Goal: Information Seeking & Learning: Check status

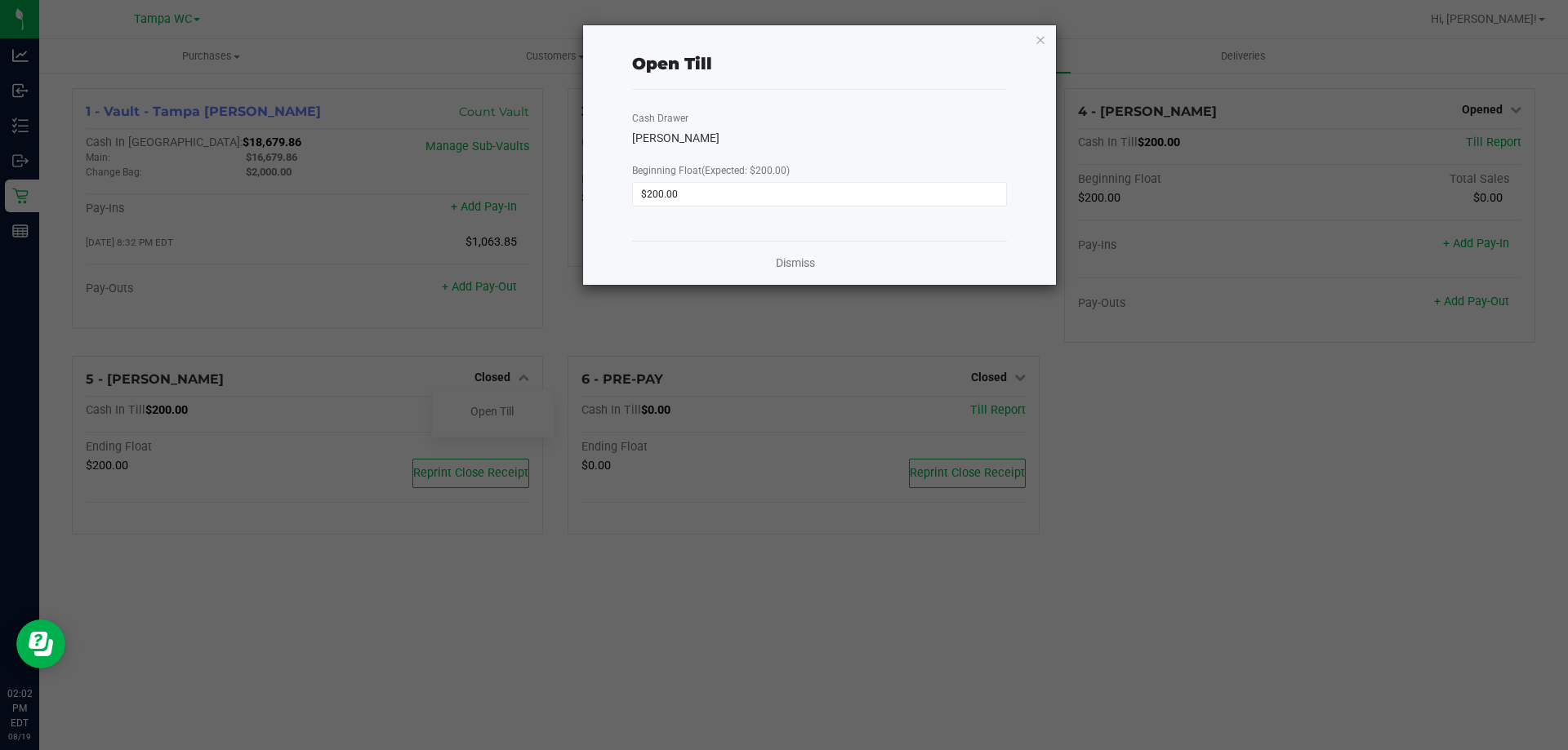
click at [1031, 46] on div "Open Till Cash Drawer WILLOW-[PERSON_NAME] Beginning Float (Expected: $200.00) …" at bounding box center [819, 155] width 473 height 259
click at [1046, 41] on div "Open Till Cash Drawer WILLOW-[PERSON_NAME] Beginning Float (Expected: $200.00) …" at bounding box center [819, 155] width 473 height 259
click at [1043, 40] on icon "button" at bounding box center [1040, 39] width 11 height 20
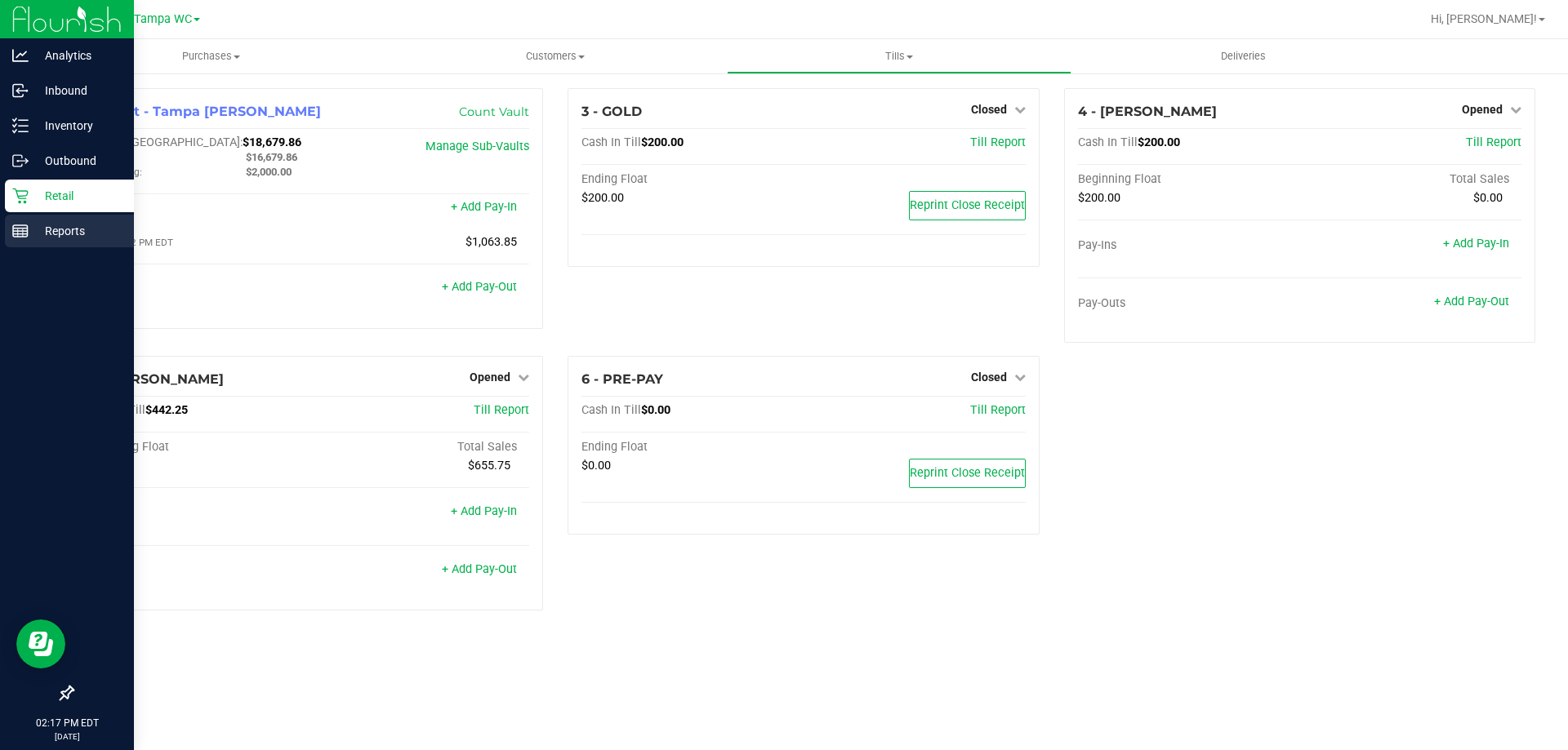
click at [13, 224] on icon at bounding box center [20, 230] width 16 height 16
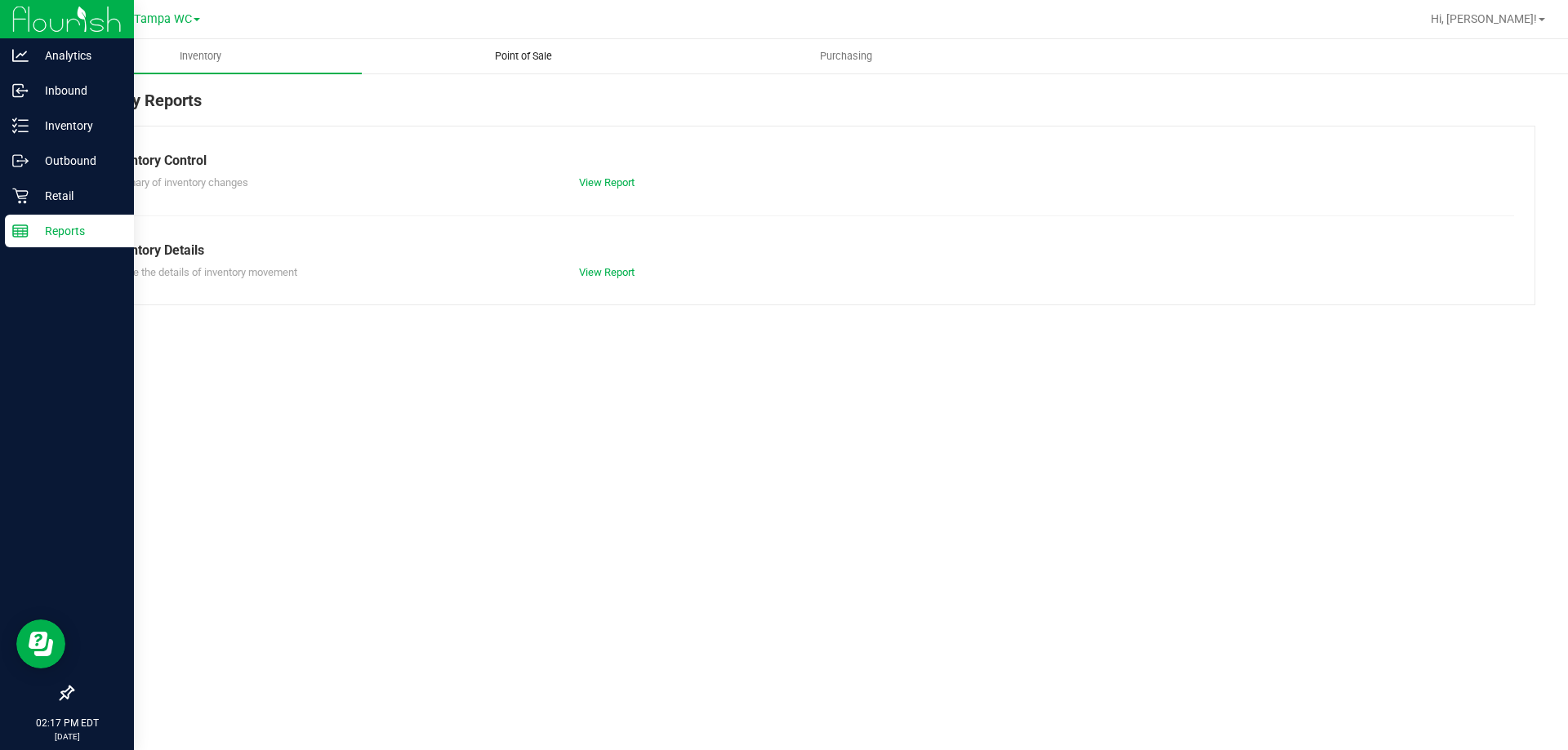
click at [531, 56] on span "Point of Sale" at bounding box center [524, 56] width 101 height 15
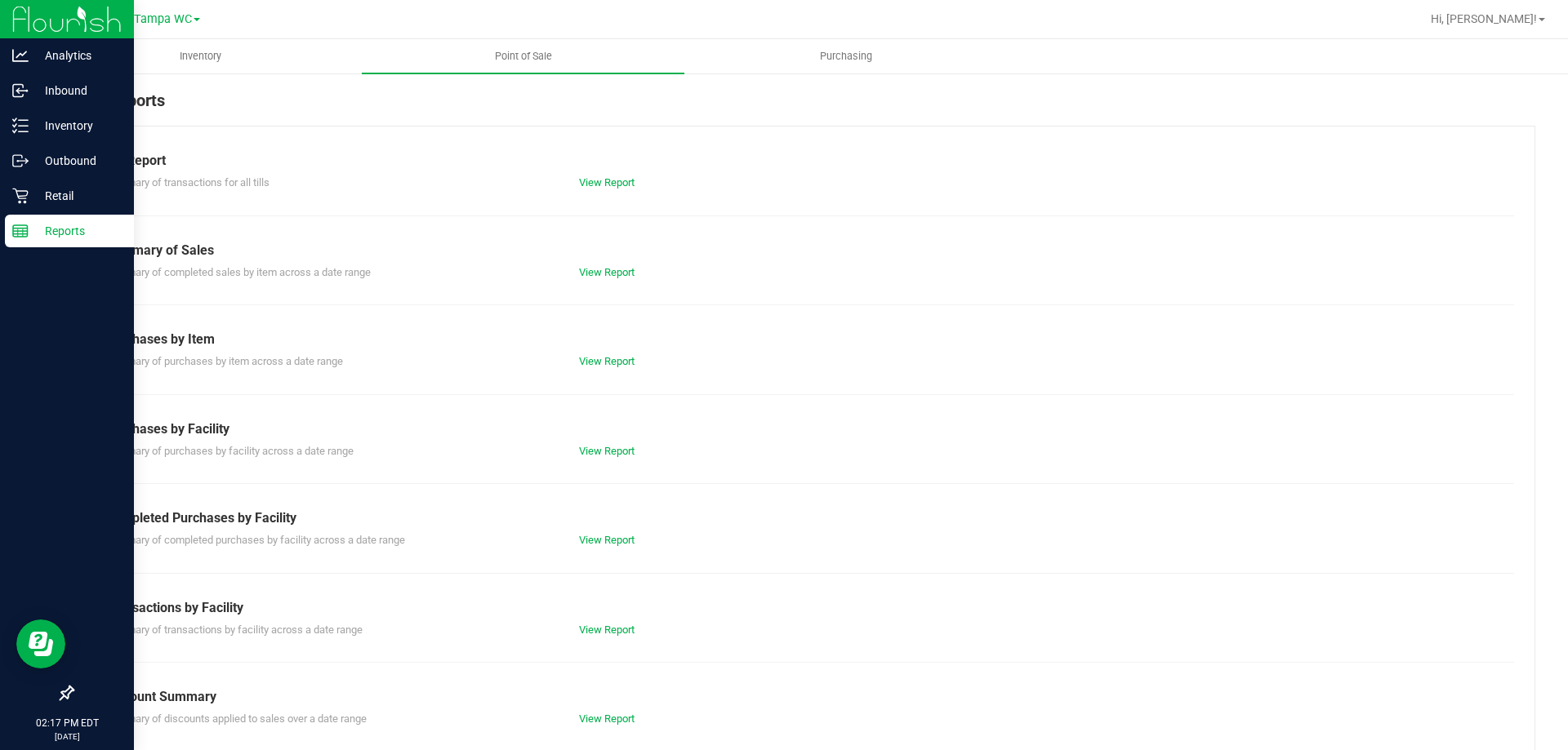
click at [628, 532] on div "Summary of completed purchases by facility across a date range View Report" at bounding box center [803, 539] width 1421 height 21
click at [610, 539] on link "View Report" at bounding box center [607, 540] width 56 height 12
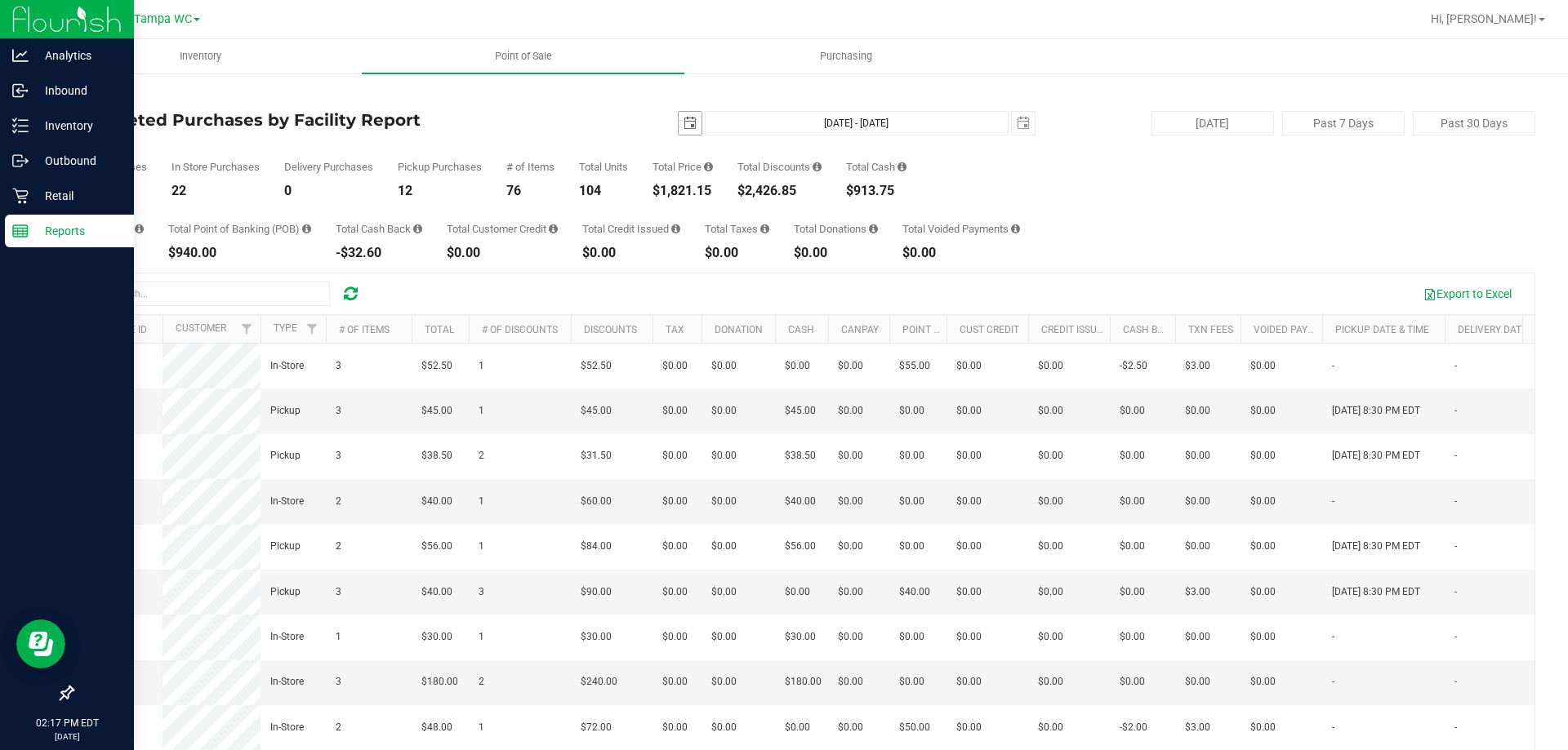
click at [687, 123] on span "select" at bounding box center [689, 123] width 13 height 13
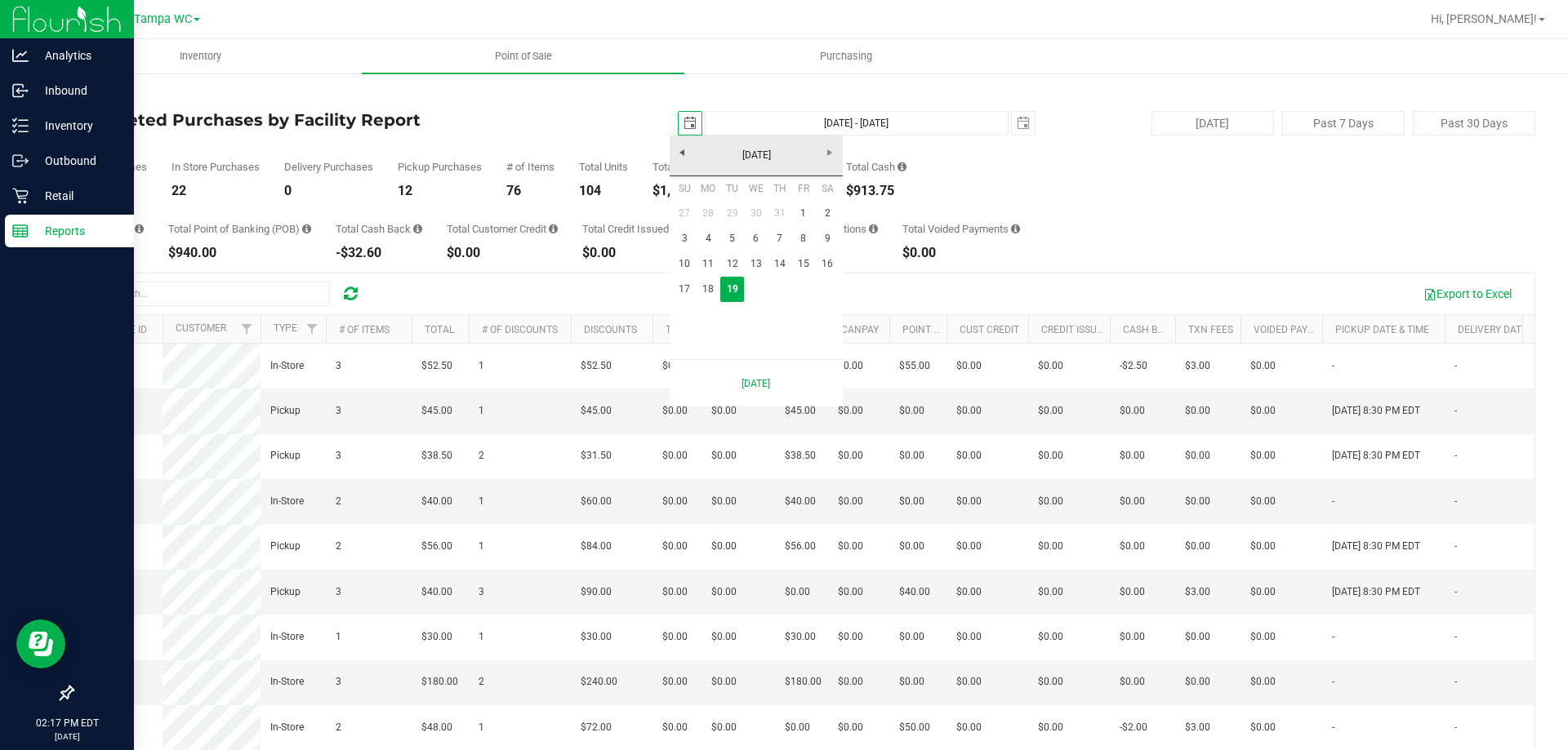
scroll to position [0, 41]
click at [679, 258] on link "10" at bounding box center [685, 264] width 24 height 25
type input "[DATE]"
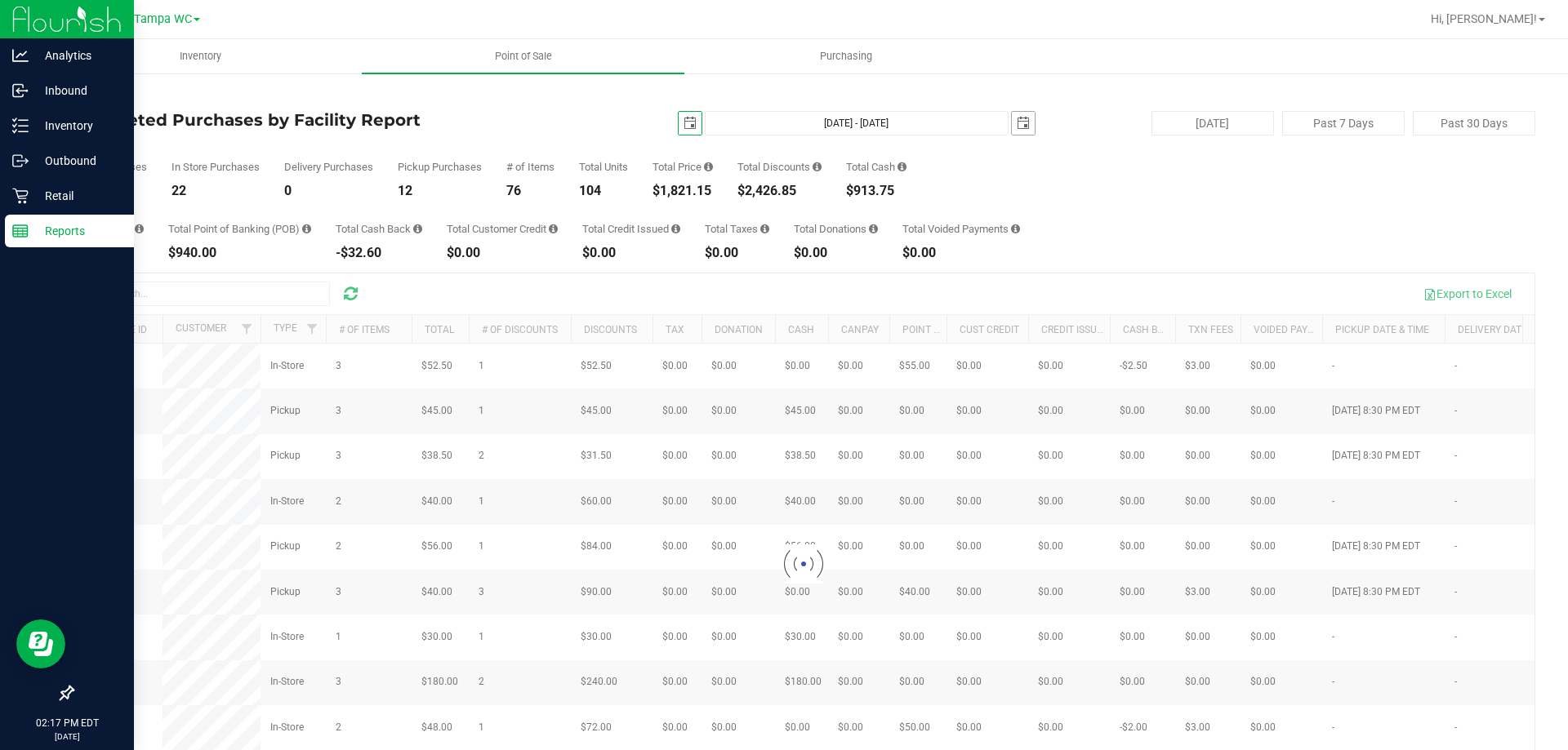
click at [1025, 125] on span "select" at bounding box center [1023, 123] width 23 height 23
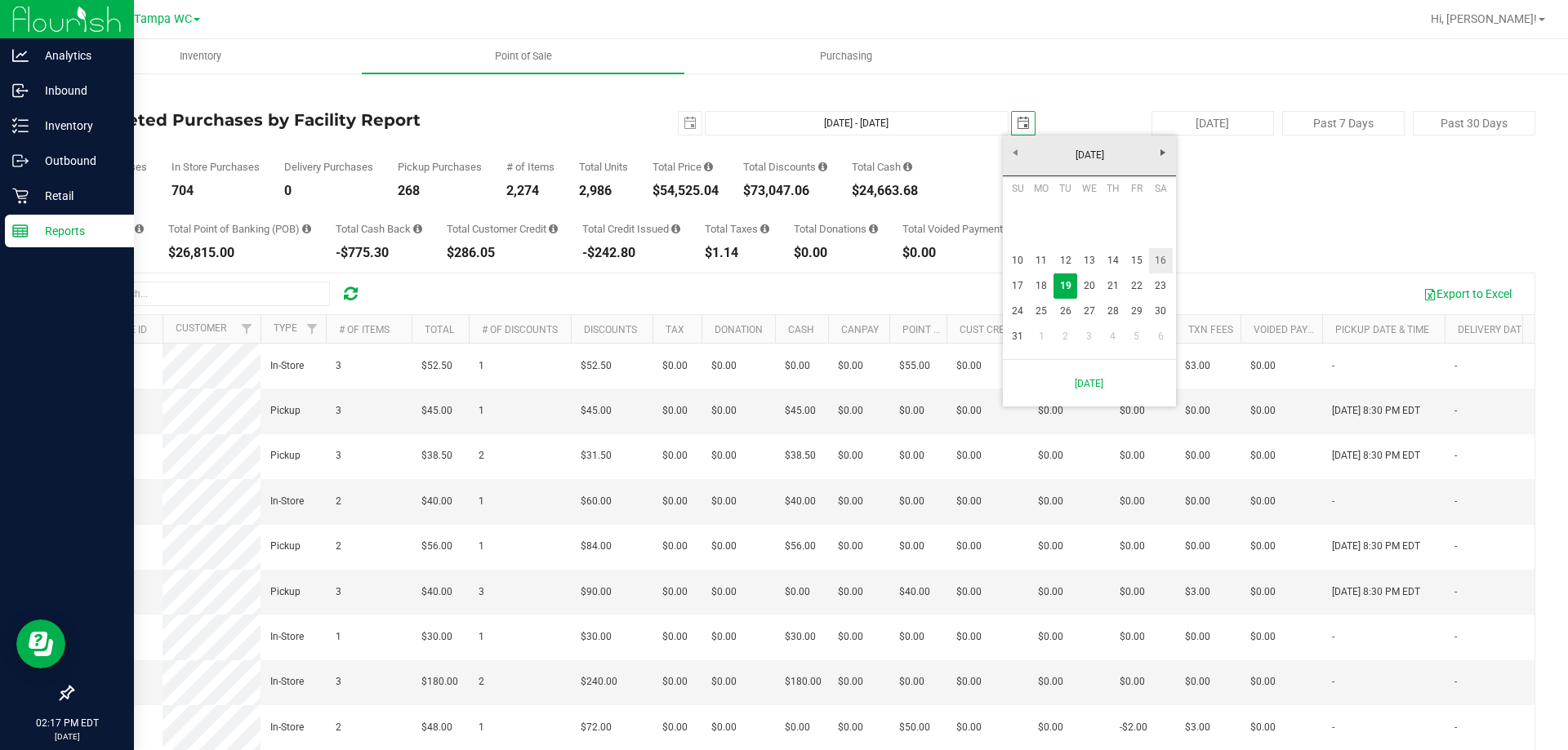
click at [1161, 260] on link "16" at bounding box center [1161, 260] width 24 height 25
type input "[DATE] - [DATE]"
type input "[DATE]"
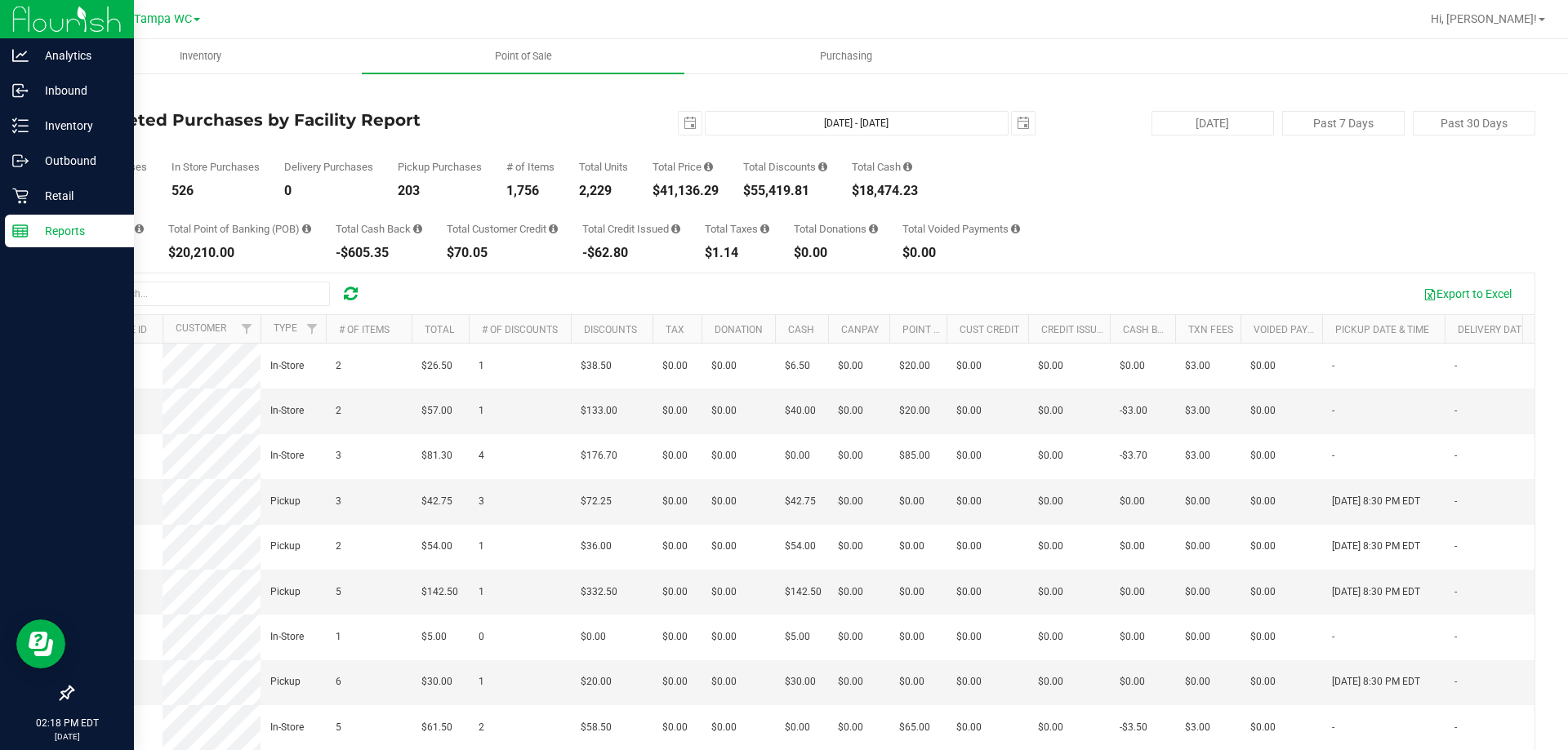
click at [499, 90] on div "Back" at bounding box center [804, 95] width 1464 height 15
click at [695, 119] on div "[DATE] [DATE] - [DATE] [DATE]" at bounding box center [798, 123] width 500 height 25
click at [688, 119] on span "select" at bounding box center [689, 123] width 13 height 13
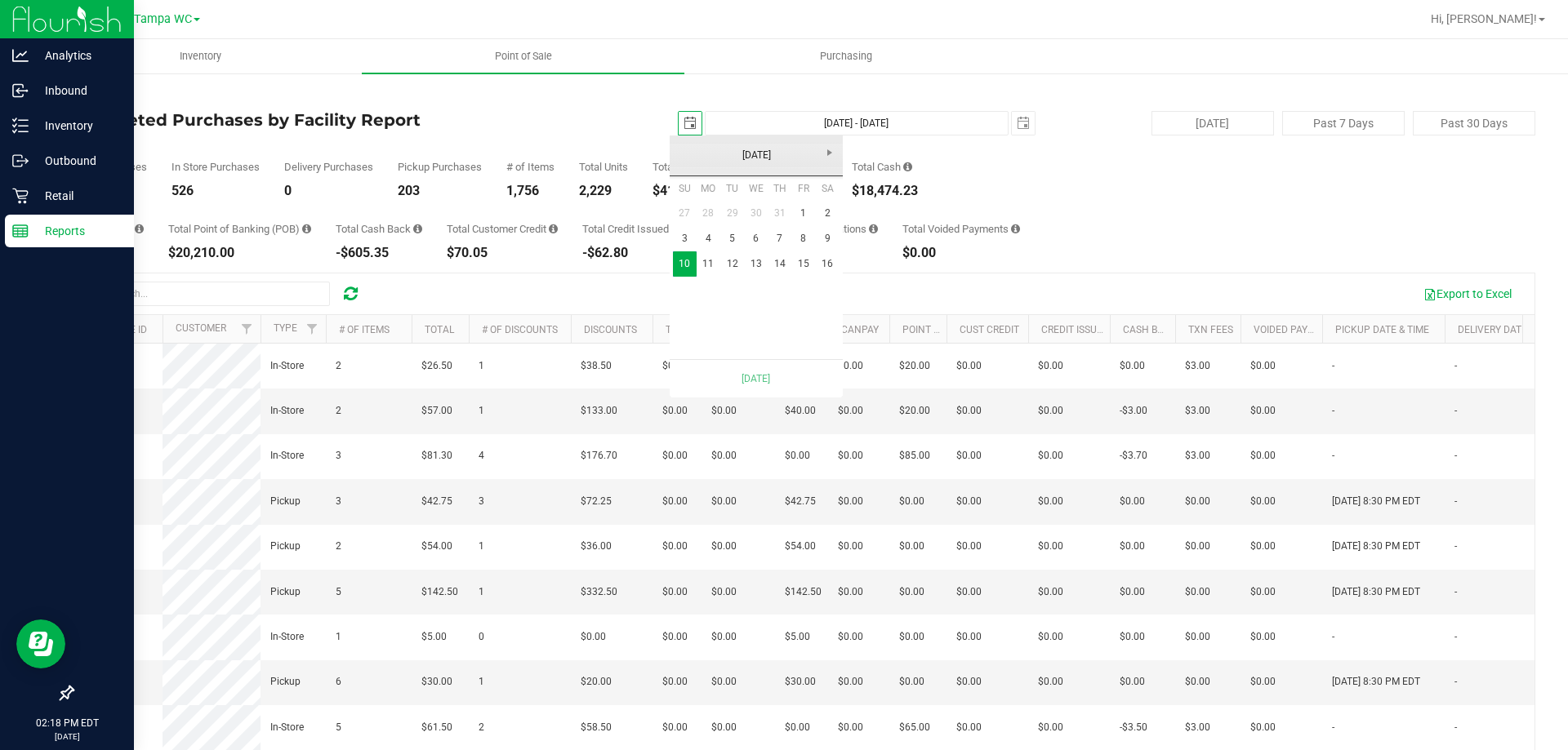
scroll to position [0, 41]
click at [691, 235] on link "3" at bounding box center [685, 238] width 24 height 25
type input "[DATE] - [DATE]"
type input "[DATE]"
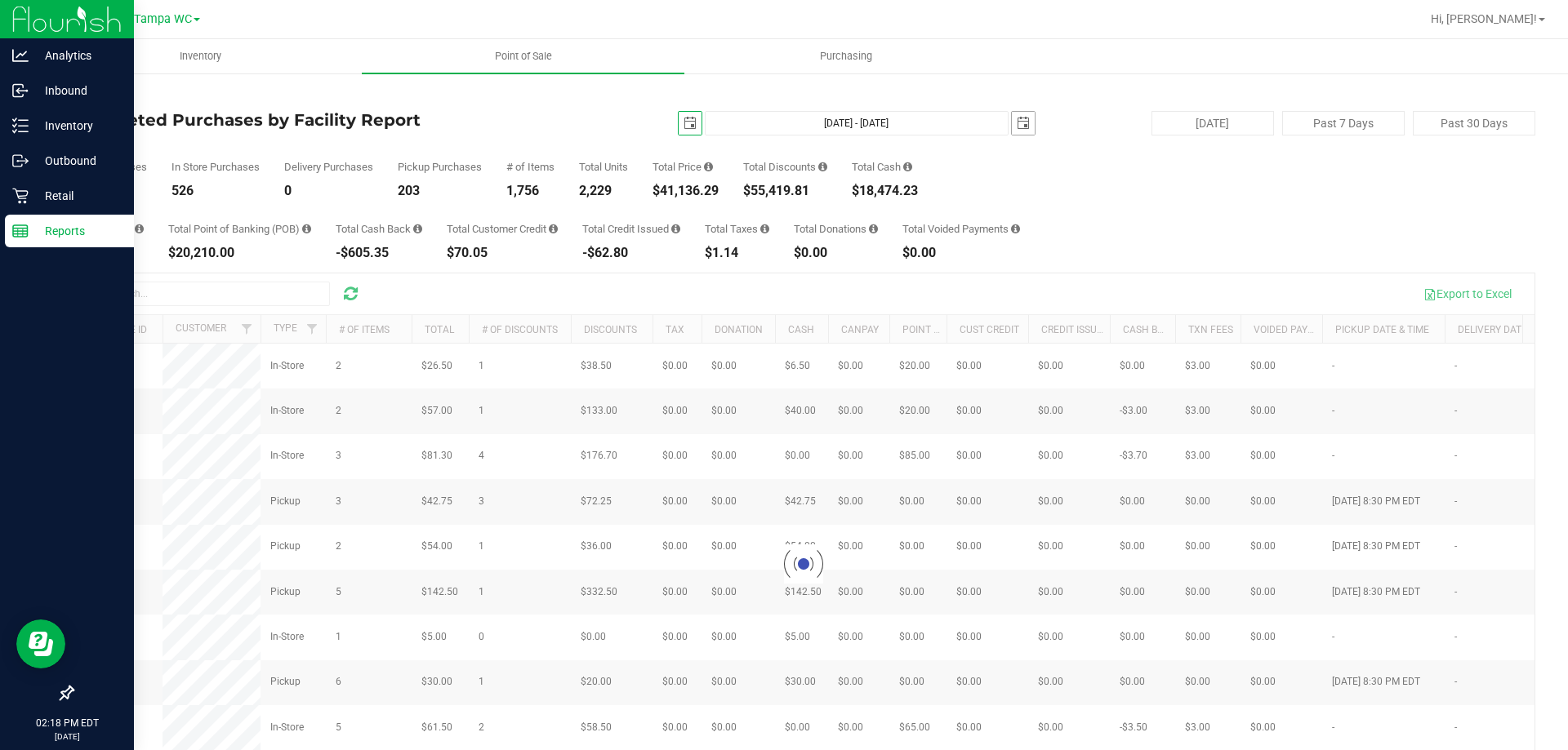
click at [1017, 125] on span "select" at bounding box center [1023, 123] width 13 height 13
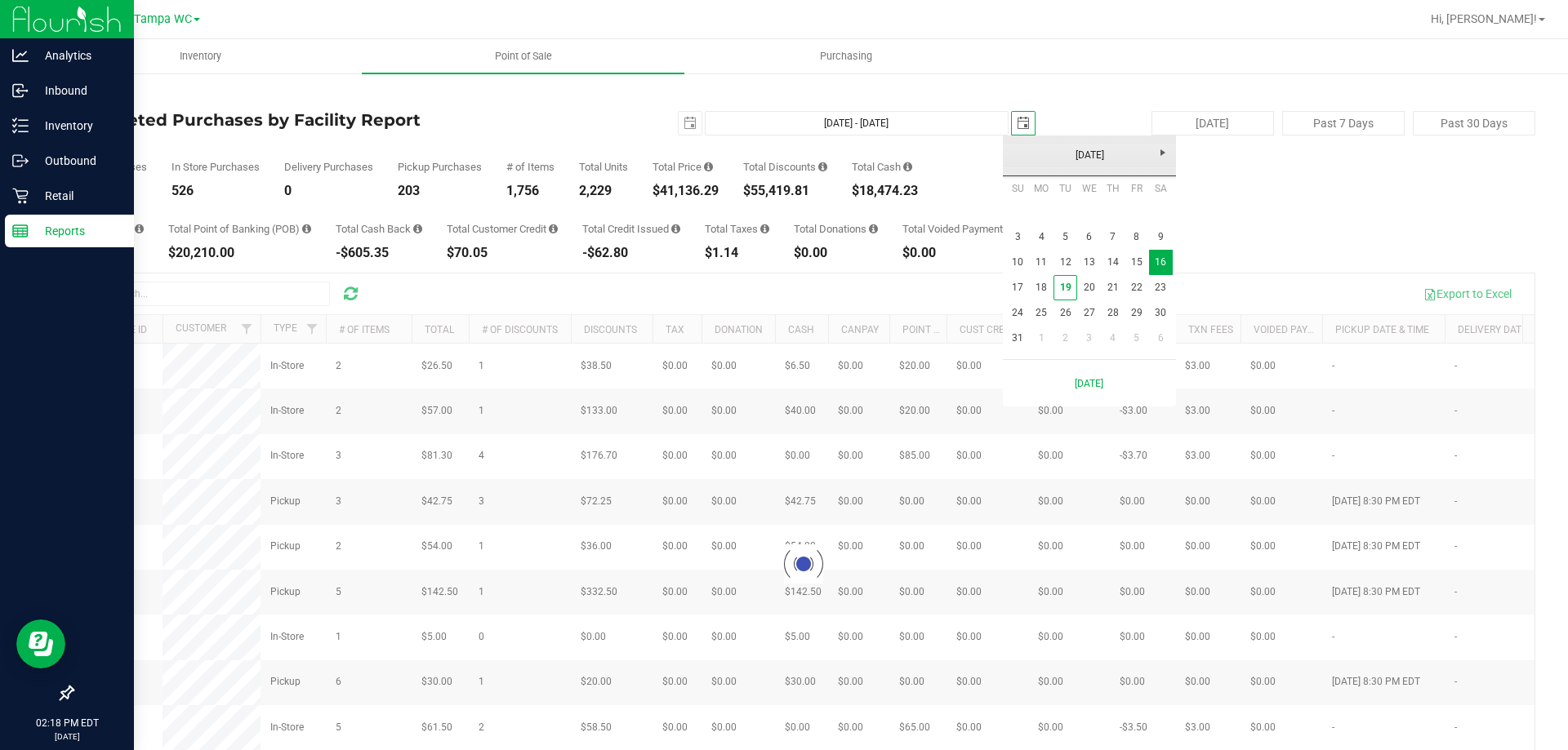
scroll to position [0, 41]
click at [1155, 241] on link "9" at bounding box center [1161, 236] width 24 height 25
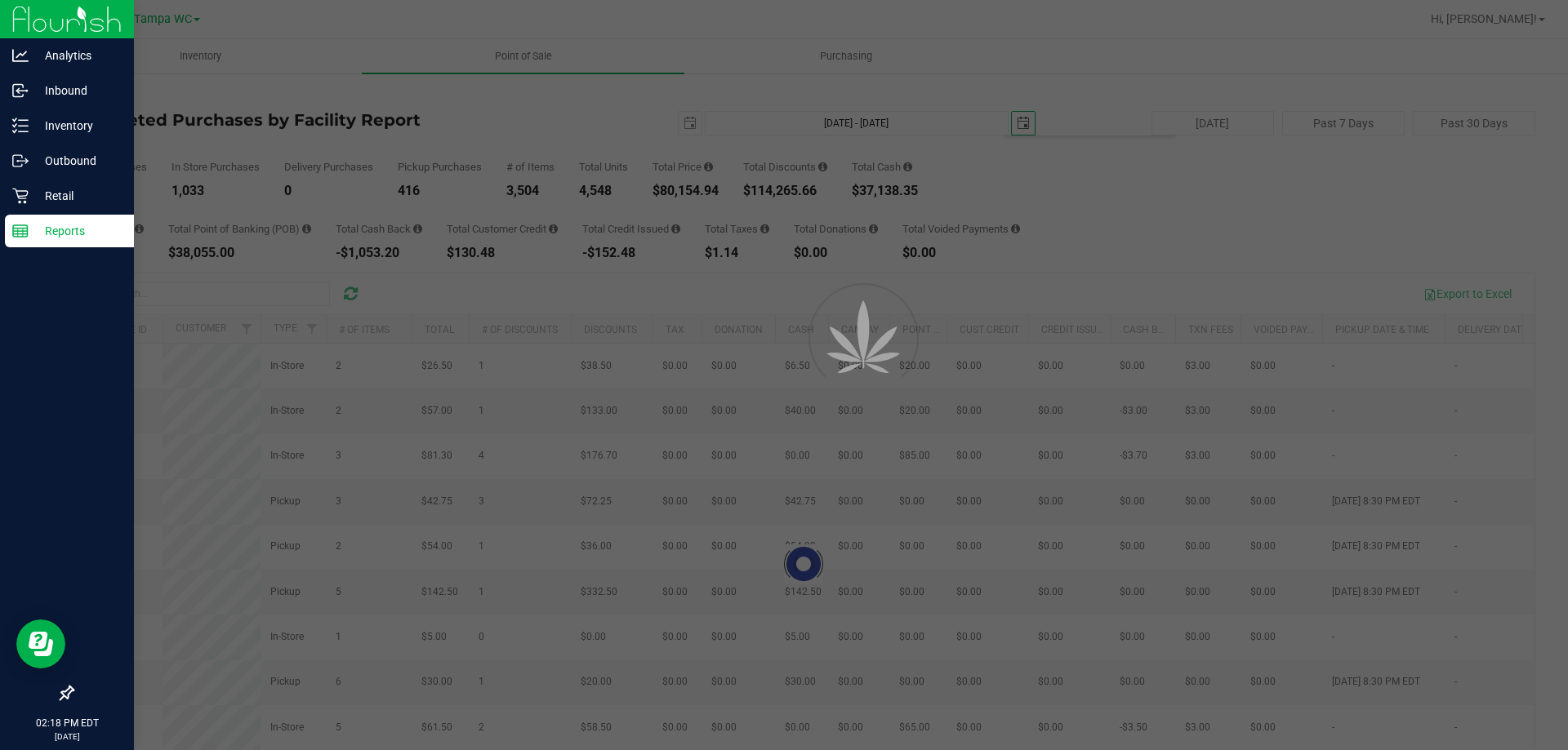
type input "[DATE] - [DATE]"
type input "[DATE]"
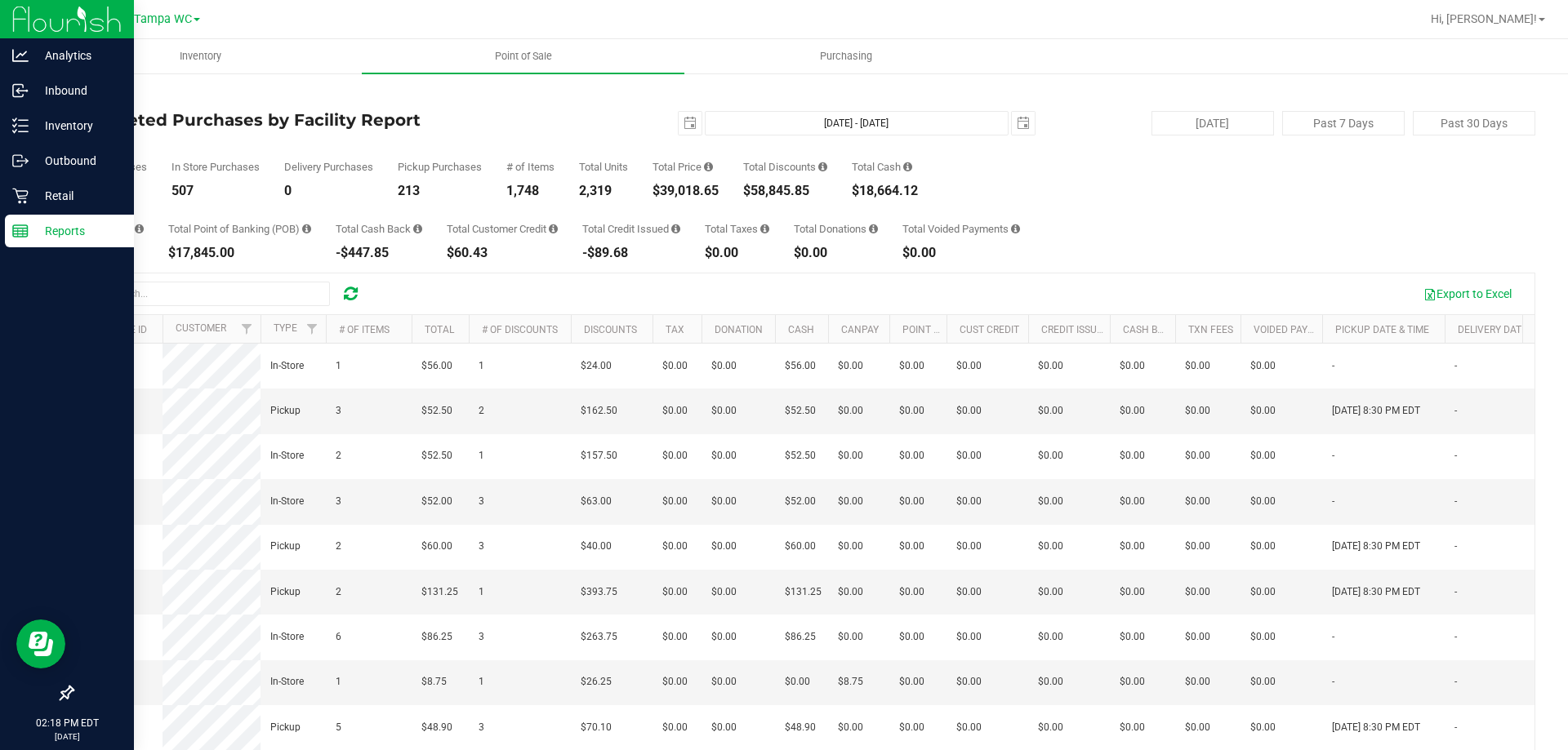
click at [693, 291] on div "Export to Excel" at bounding box center [949, 294] width 1147 height 27
click at [601, 73] on link "Point of Sale" at bounding box center [523, 57] width 322 height 34
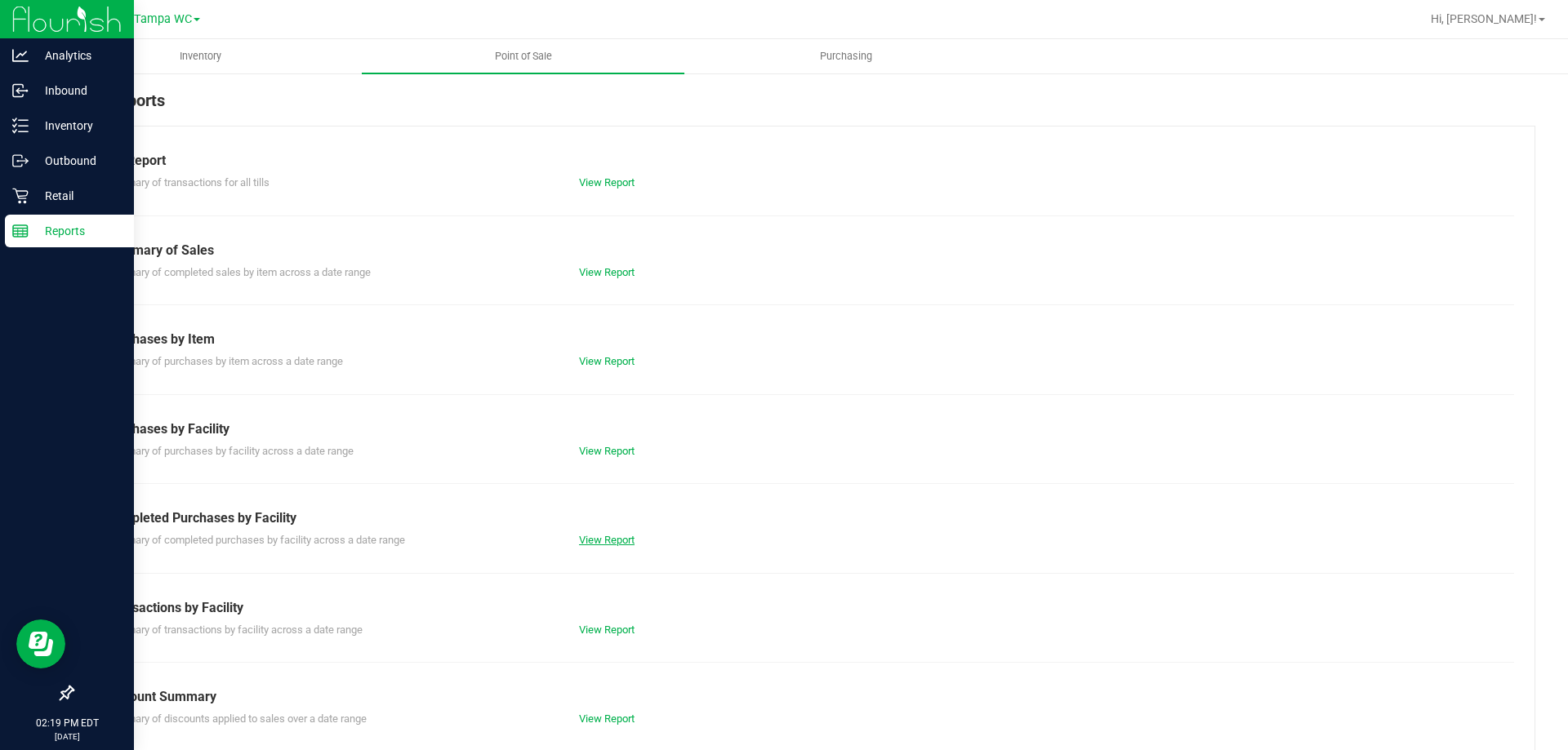
click at [580, 534] on link "View Report" at bounding box center [607, 540] width 56 height 12
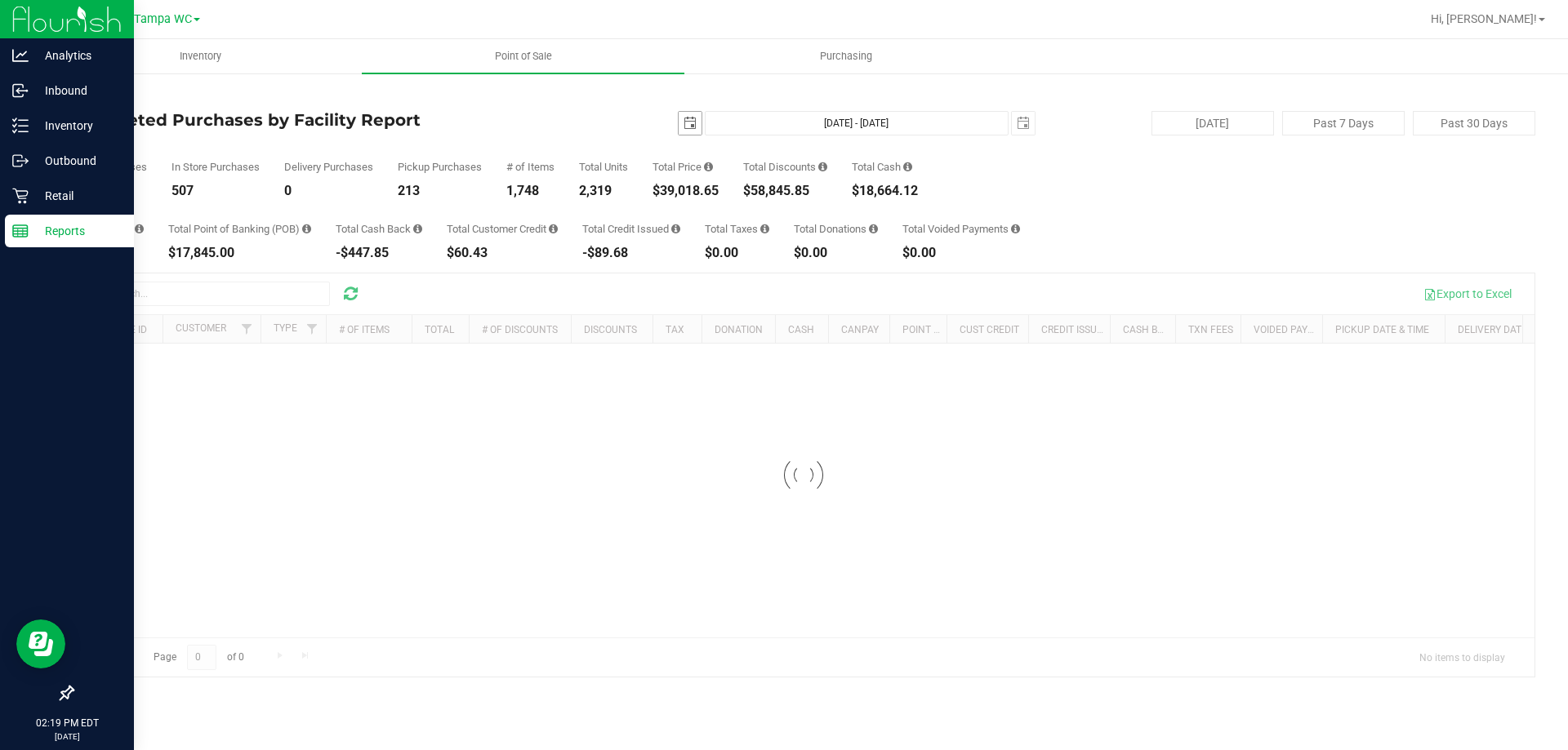
click at [691, 120] on span "select" at bounding box center [689, 123] width 13 height 13
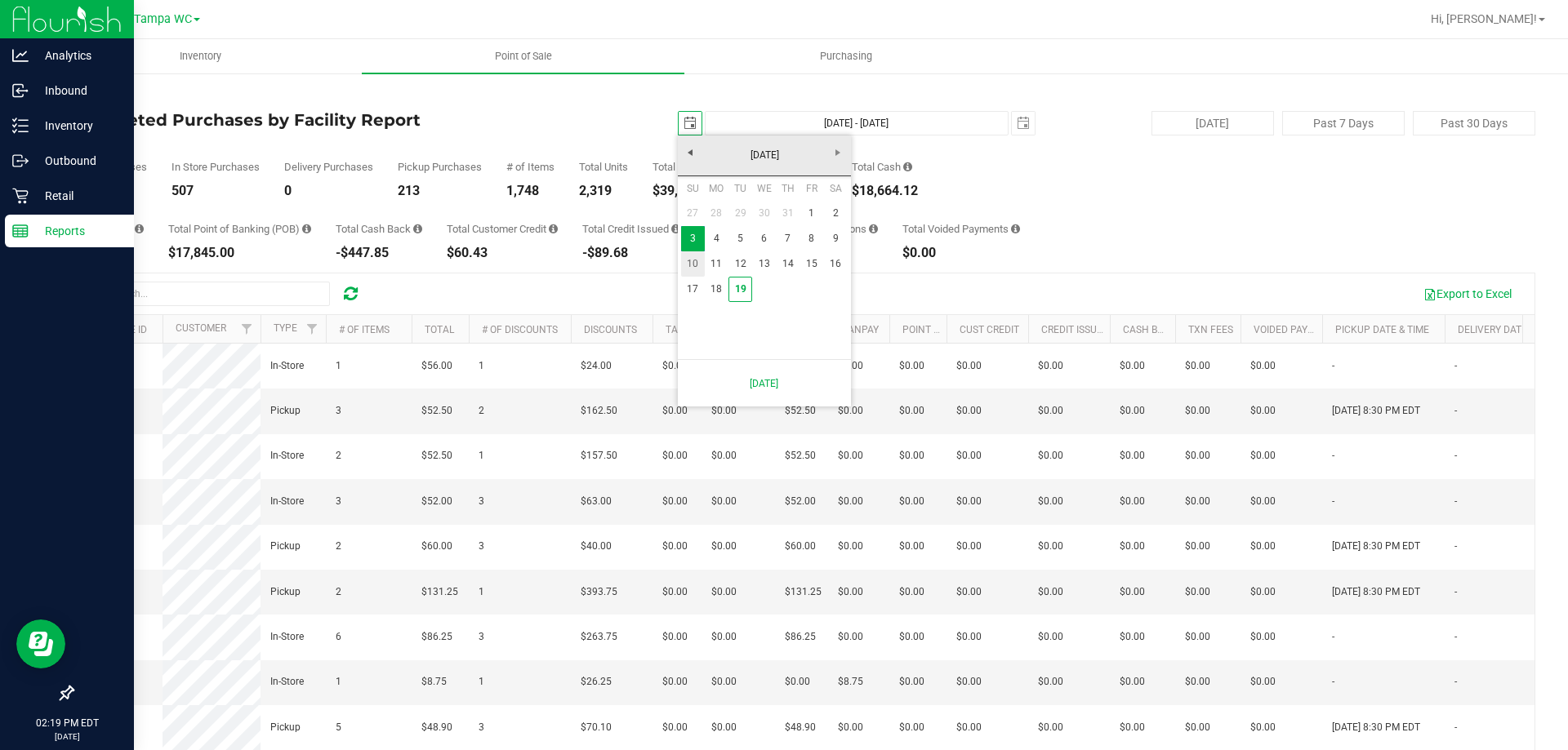
click at [698, 269] on link "10" at bounding box center [693, 264] width 24 height 25
type input "[DATE]"
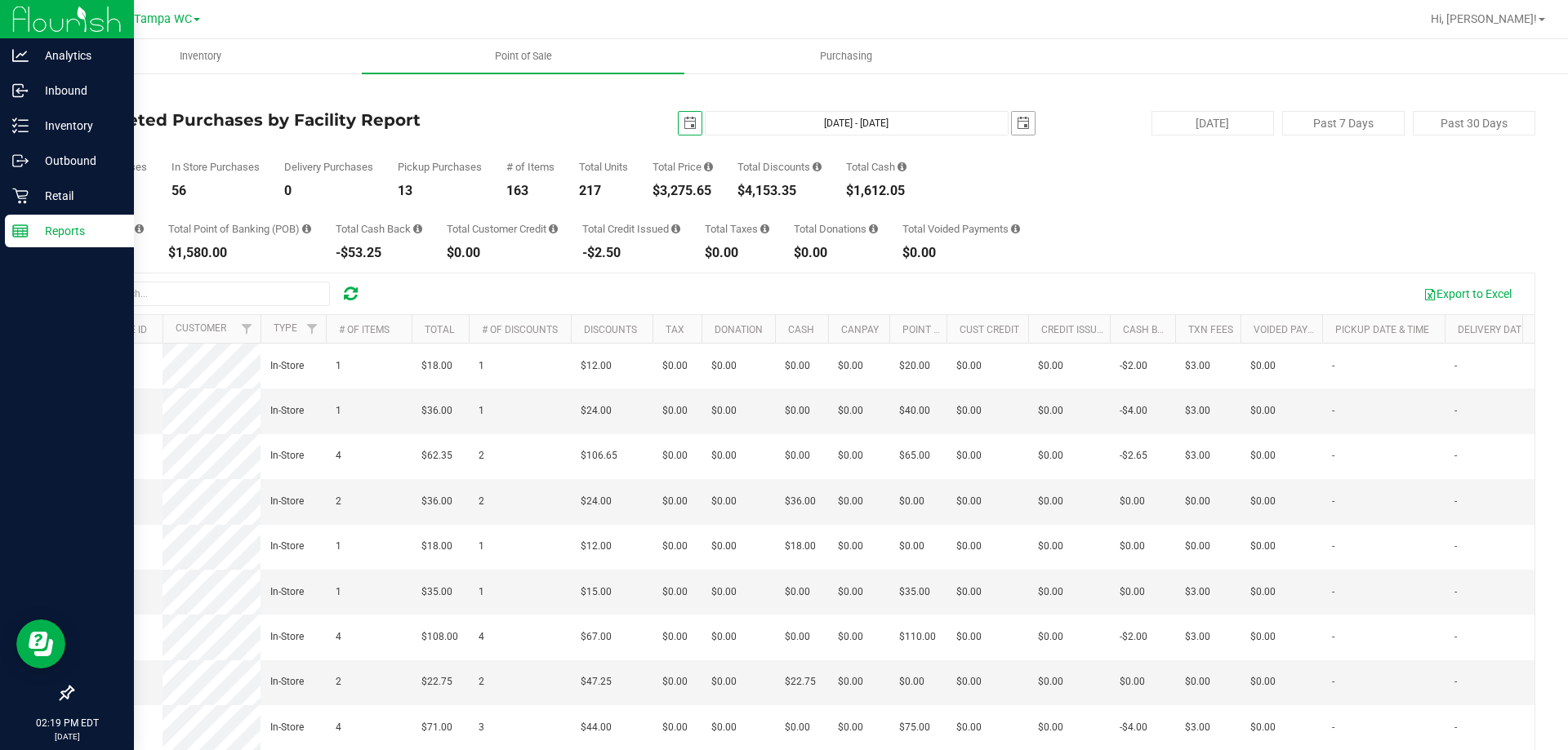
click at [1026, 124] on span "select" at bounding box center [1023, 123] width 23 height 23
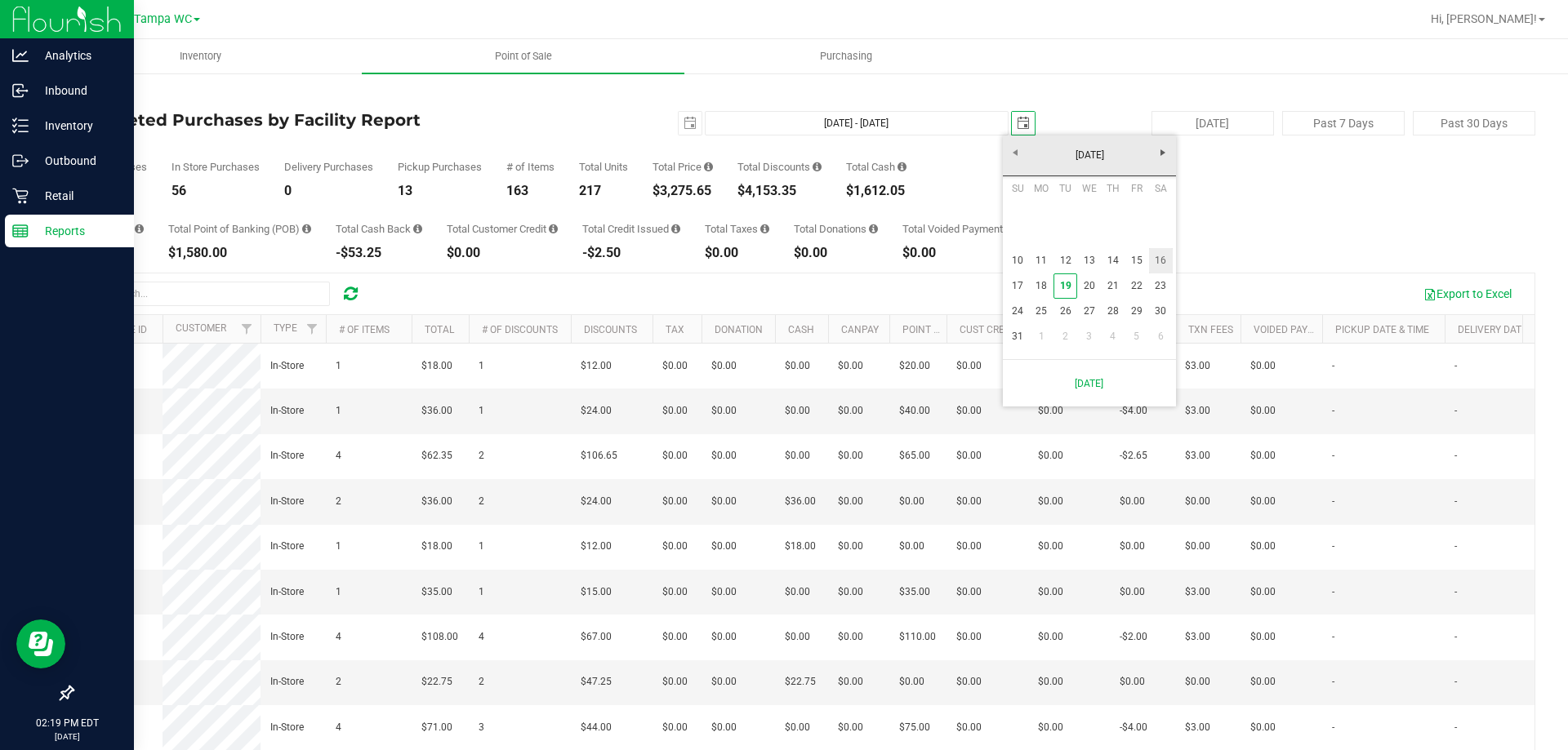
click at [1163, 263] on link "16" at bounding box center [1161, 260] width 24 height 25
type input "[DATE] - [DATE]"
type input "[DATE]"
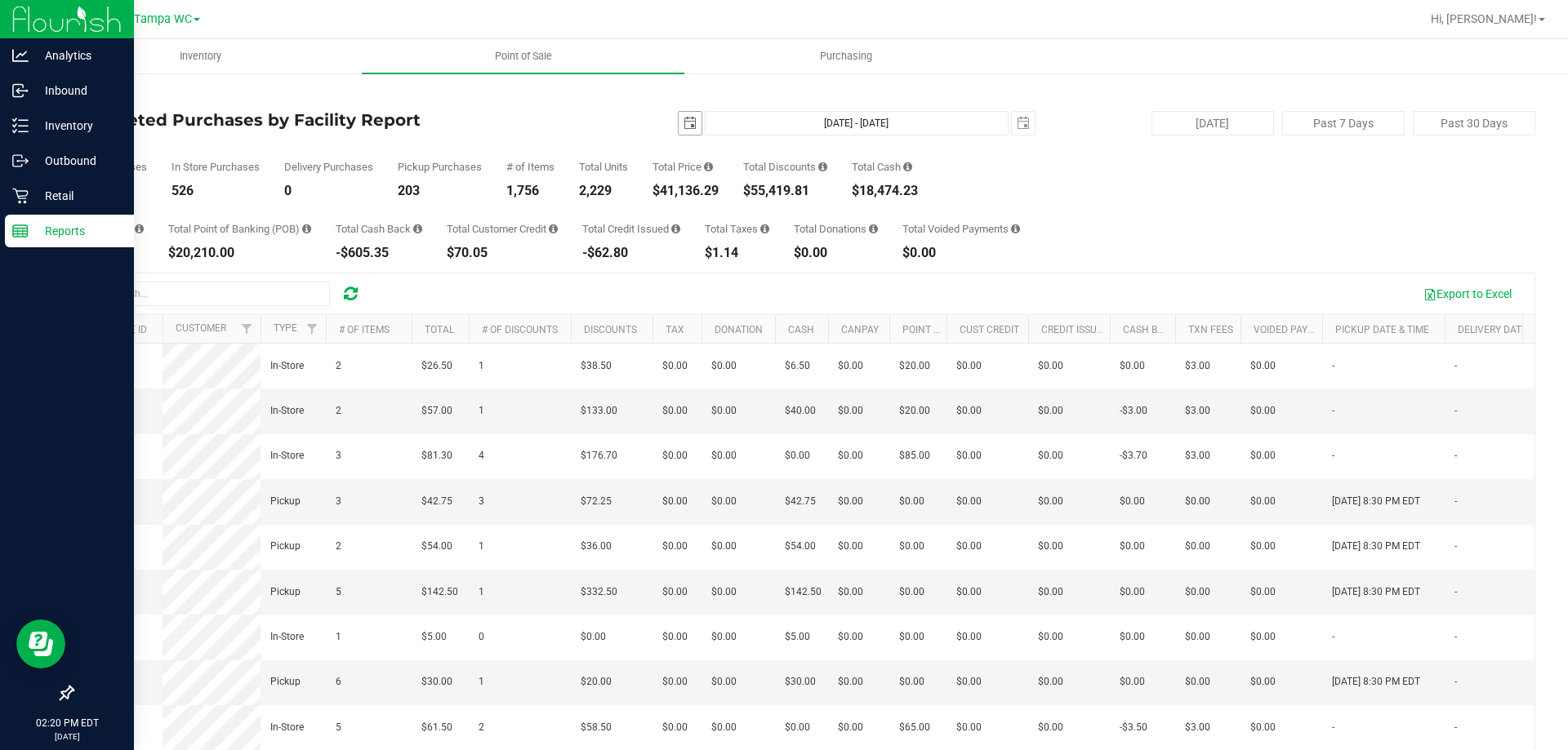
click at [683, 123] on span "select" at bounding box center [689, 123] width 13 height 13
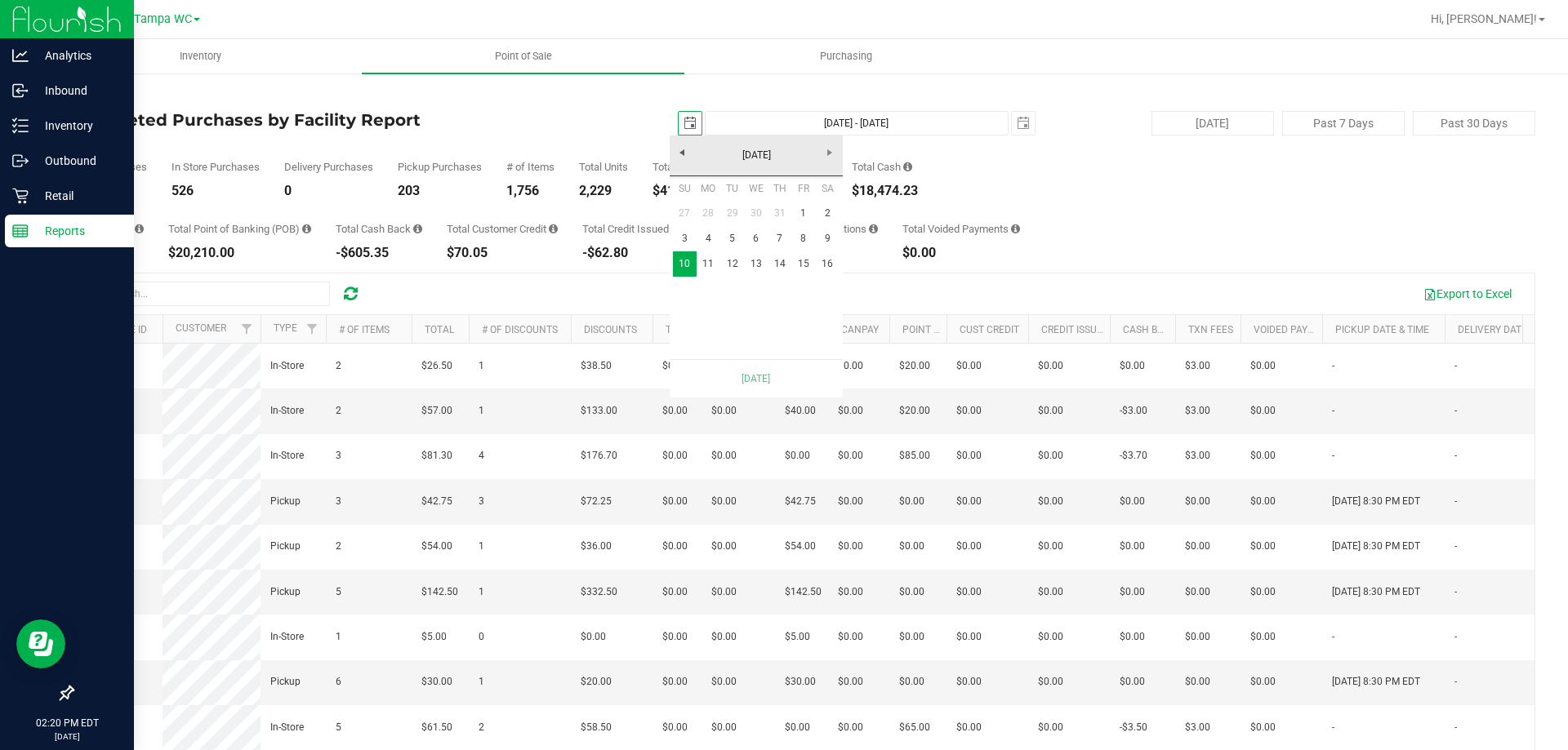
scroll to position [0, 41]
click at [801, 216] on link "1" at bounding box center [804, 213] width 24 height 25
type input "[DATE] - [DATE]"
type input "[DATE]"
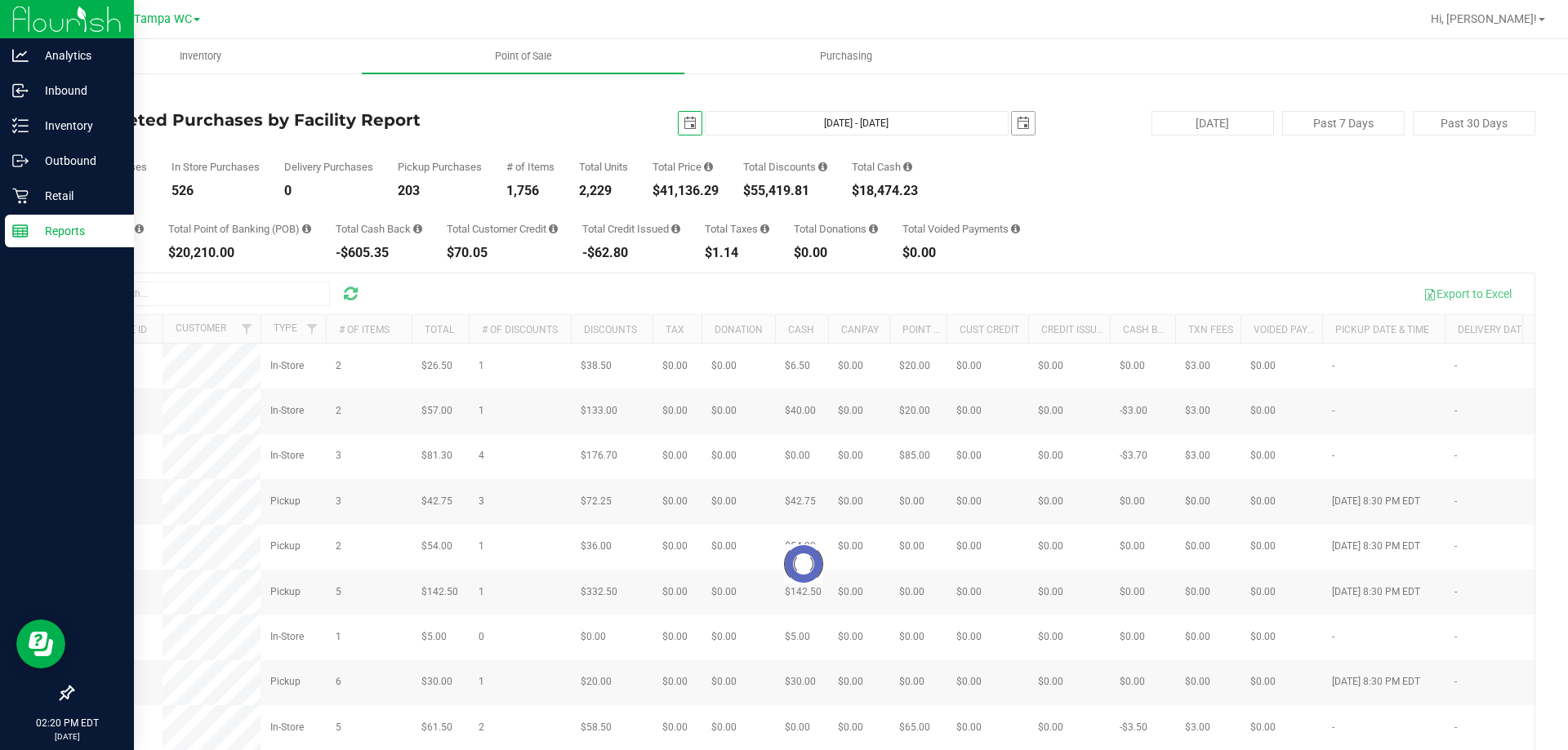
click at [1022, 123] on span "select" at bounding box center [1023, 123] width 23 height 23
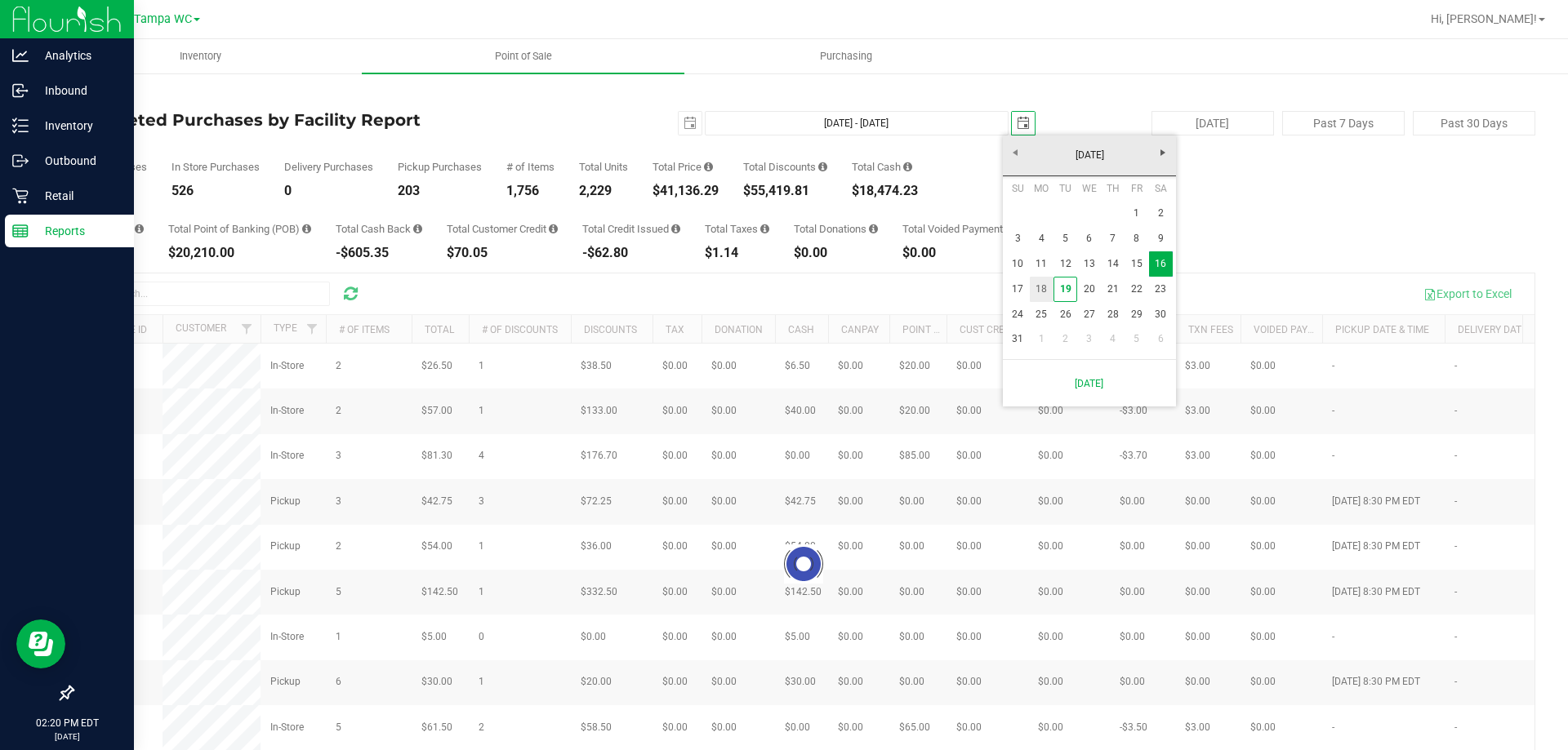
click at [1036, 283] on link "18" at bounding box center [1042, 289] width 24 height 25
type input "[DATE] - [DATE]"
type input "[DATE]"
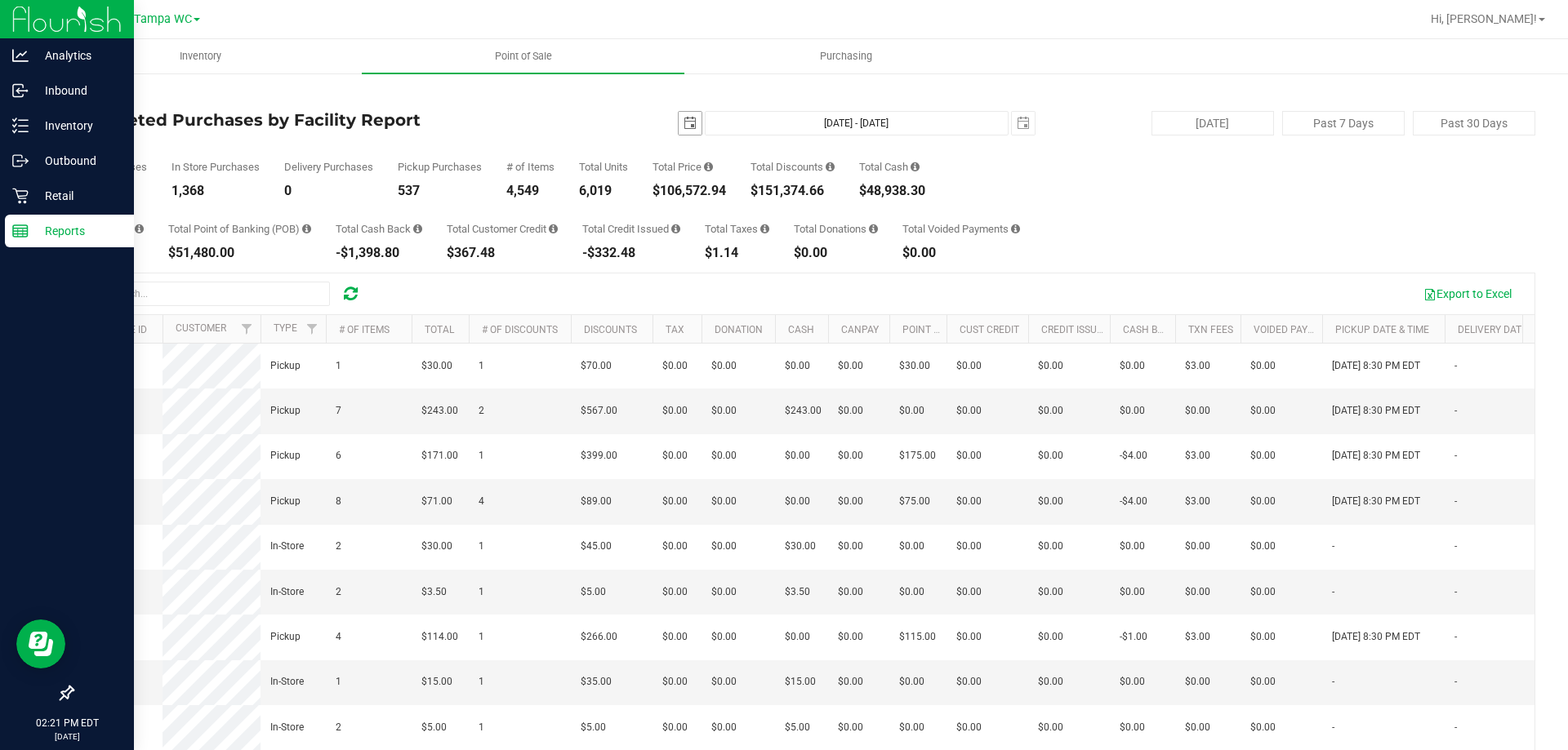
drag, startPoint x: 688, startPoint y: 118, endPoint x: 695, endPoint y: 127, distance: 11.4
click at [688, 117] on span "select" at bounding box center [689, 123] width 13 height 13
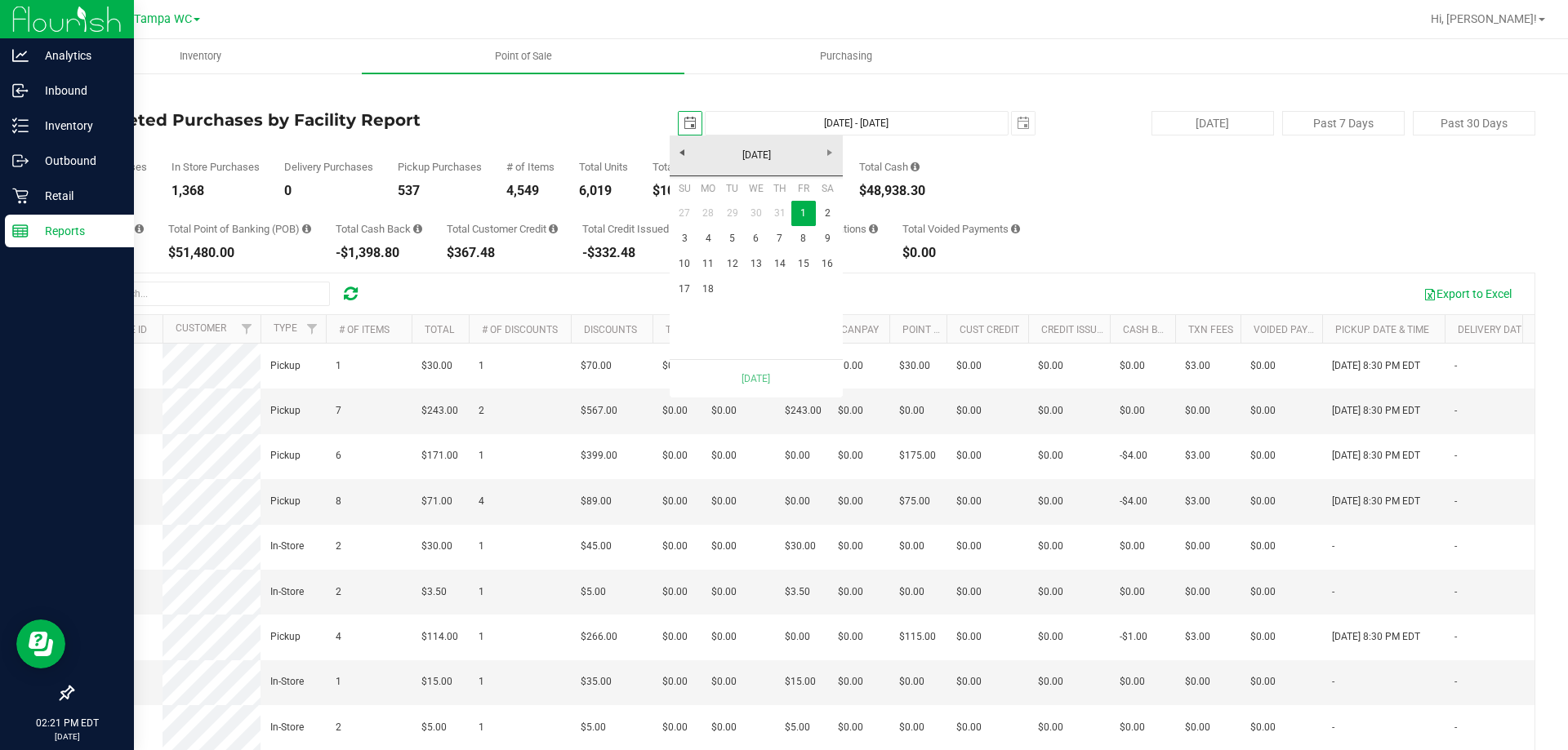
scroll to position [0, 41]
click at [998, 161] on div "Total Purchases 1,905 In Store Purchases 1,368 Delivery Purchases 0 Pickup Purc…" at bounding box center [804, 167] width 1464 height 62
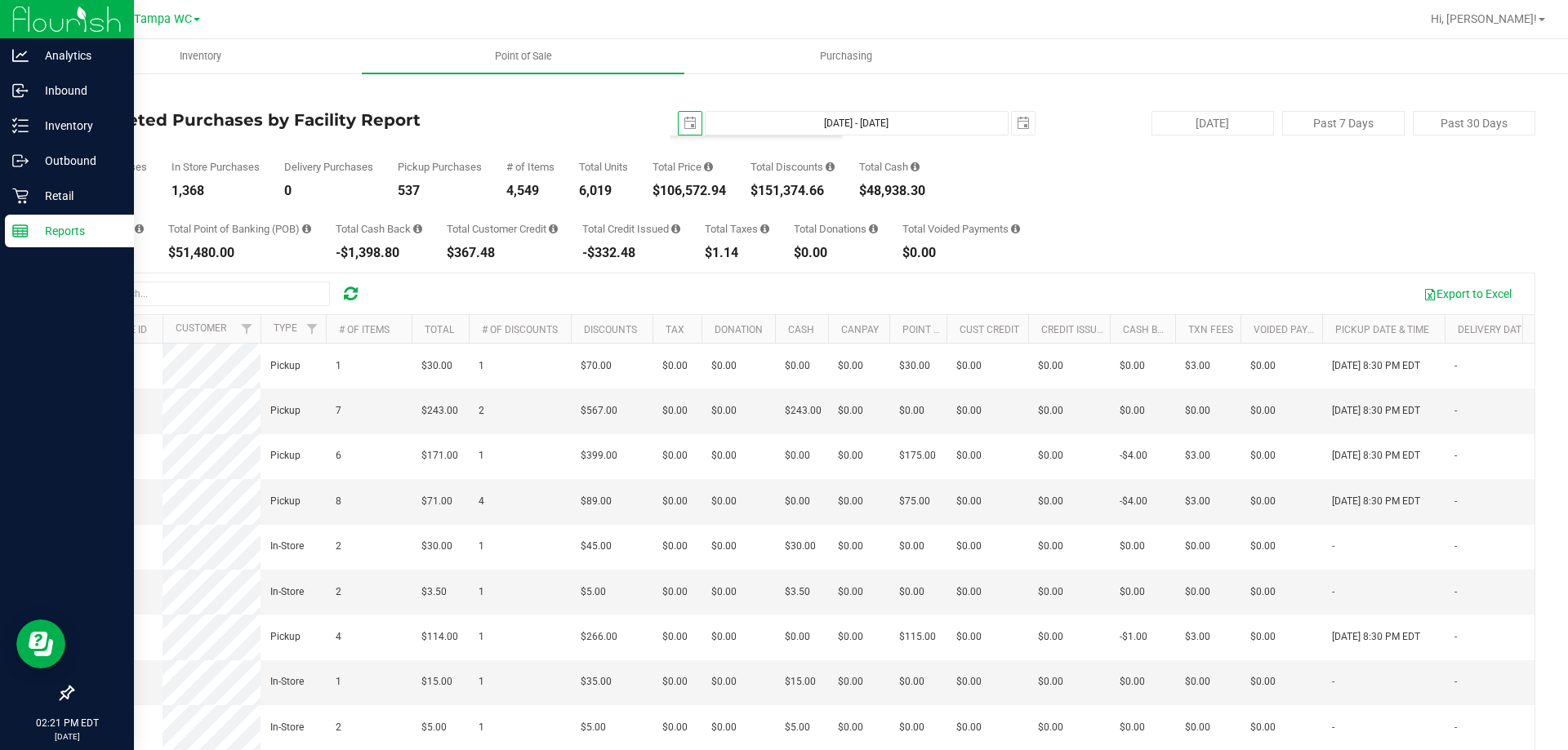
scroll to position [0, 0]
click at [683, 119] on span "select" at bounding box center [689, 123] width 13 height 13
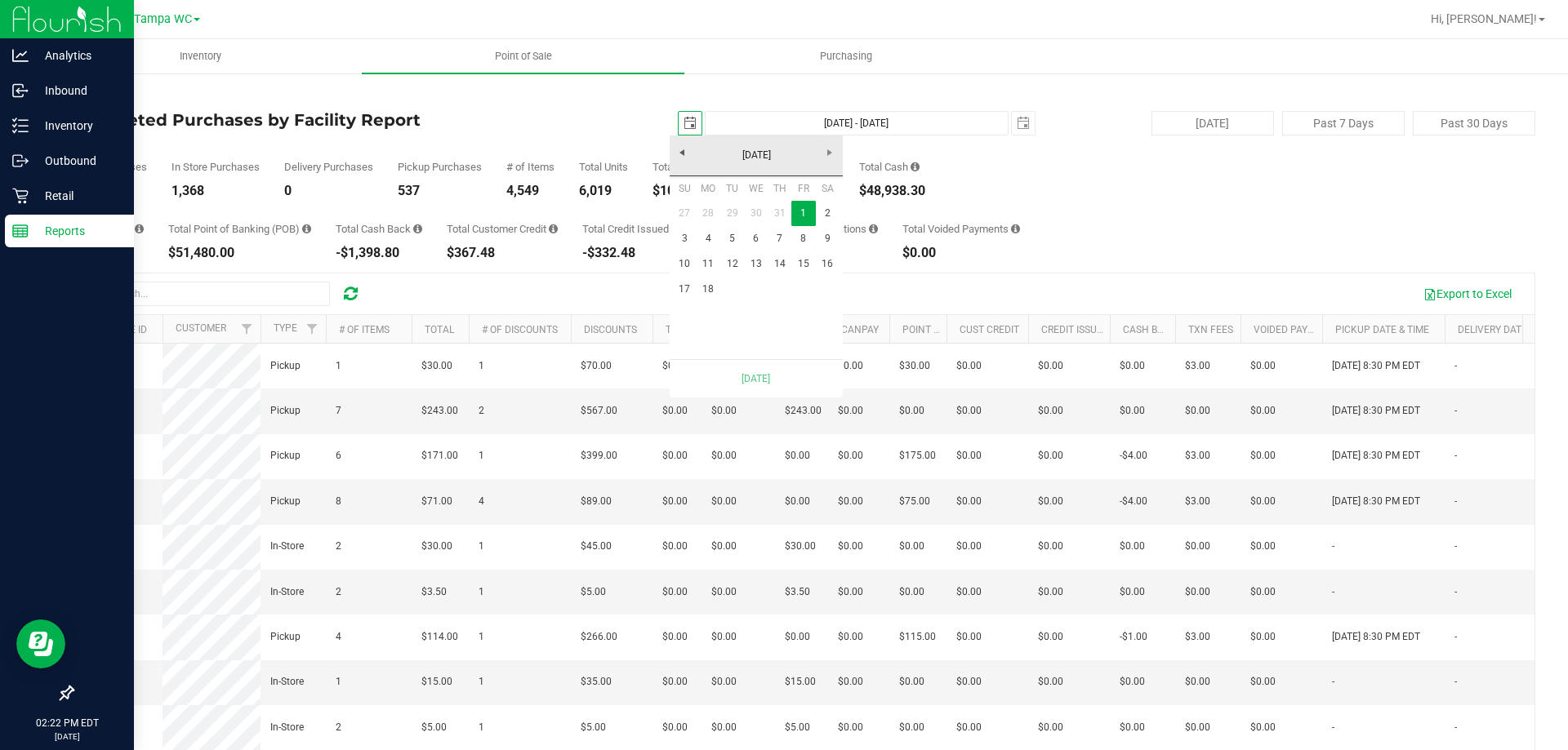
scroll to position [0, 41]
click at [769, 153] on link "[DATE]" at bounding box center [756, 155] width 175 height 25
click at [704, 191] on link "Jan" at bounding box center [694, 199] width 41 height 41
click at [754, 215] on link "1" at bounding box center [756, 213] width 24 height 25
type input "[DATE] - [DATE]"
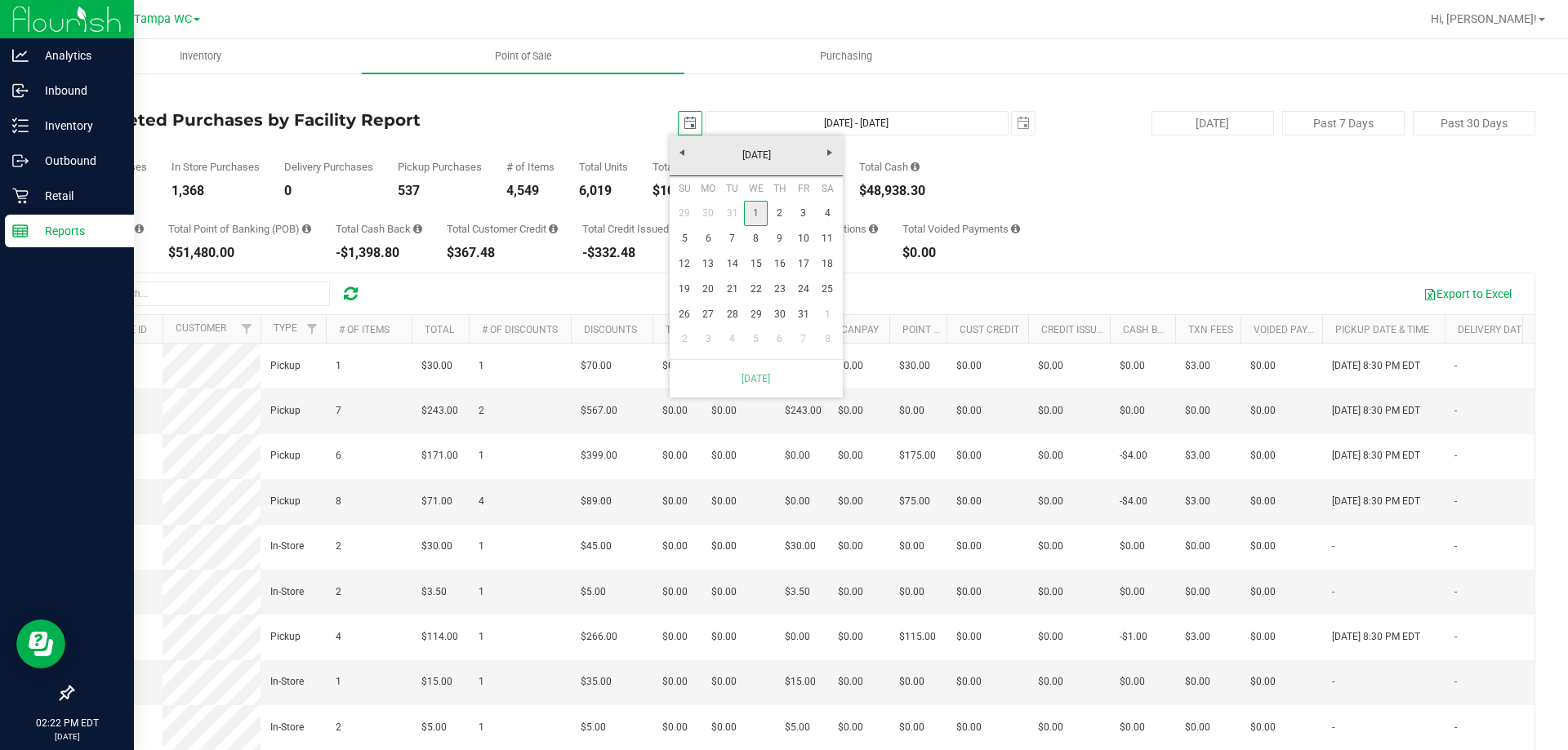
type input "[DATE]"
